Goal: Information Seeking & Learning: Find specific fact

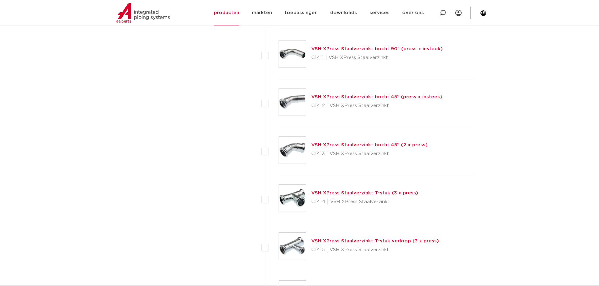
scroll to position [472, 0]
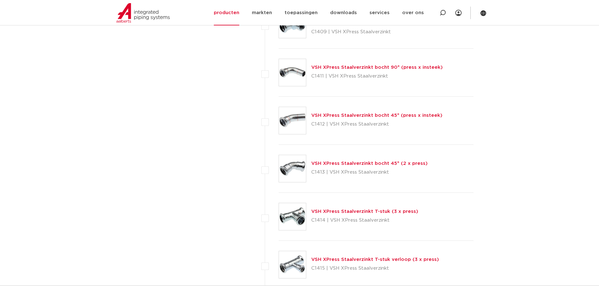
click at [296, 220] on img at bounding box center [292, 216] width 27 height 27
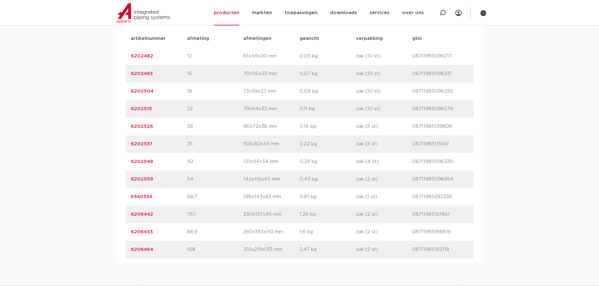
scroll to position [440, 0]
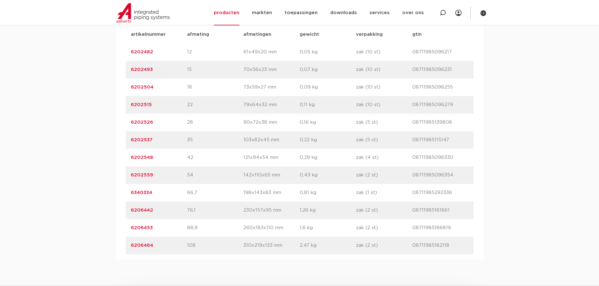
click at [149, 158] on link "6202548" at bounding box center [142, 157] width 22 height 5
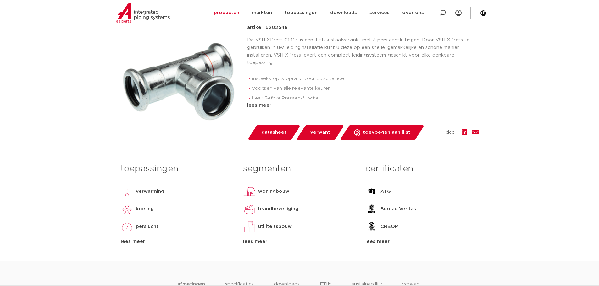
scroll to position [56, 0]
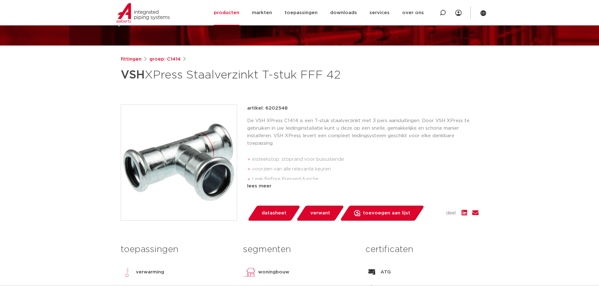
drag, startPoint x: 264, startPoint y: 108, endPoint x: 288, endPoint y: 107, distance: 23.3
click at [288, 107] on div "artikel: 6202548" at bounding box center [362, 109] width 231 height 8
copy p "6202548"
